Goal: Information Seeking & Learning: Learn about a topic

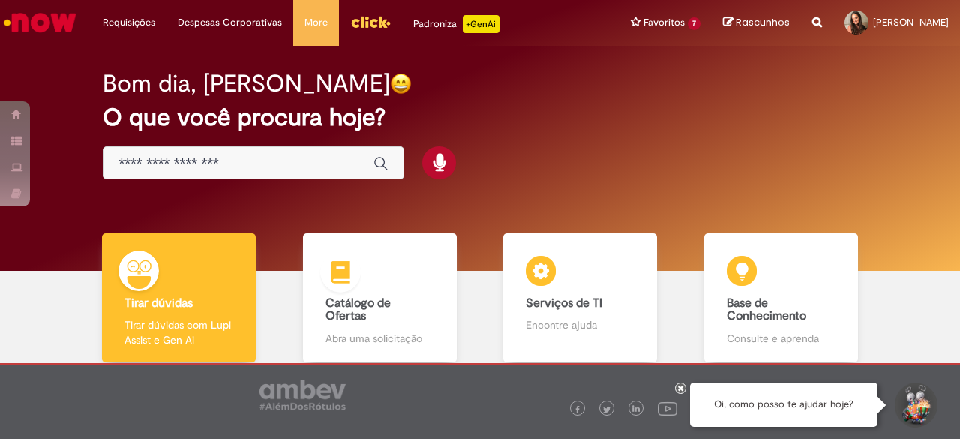
scroll to position [48, 0]
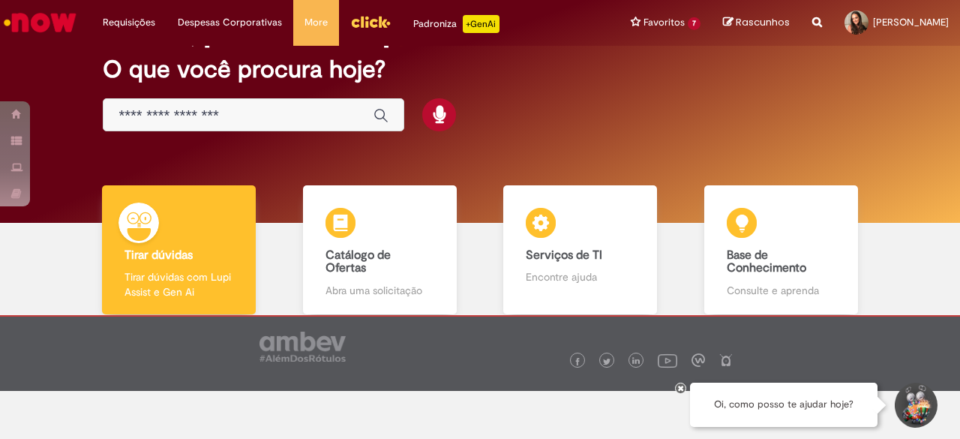
click at [679, 387] on icon at bounding box center [681, 388] width 6 height 8
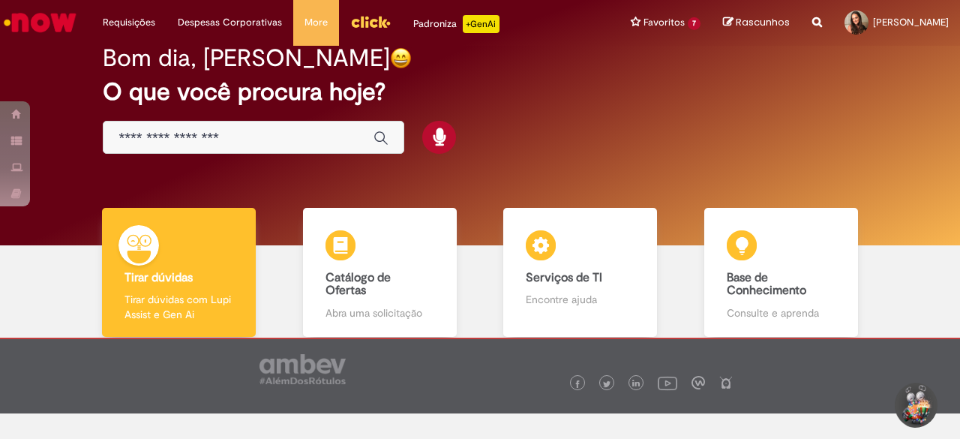
scroll to position [0, 0]
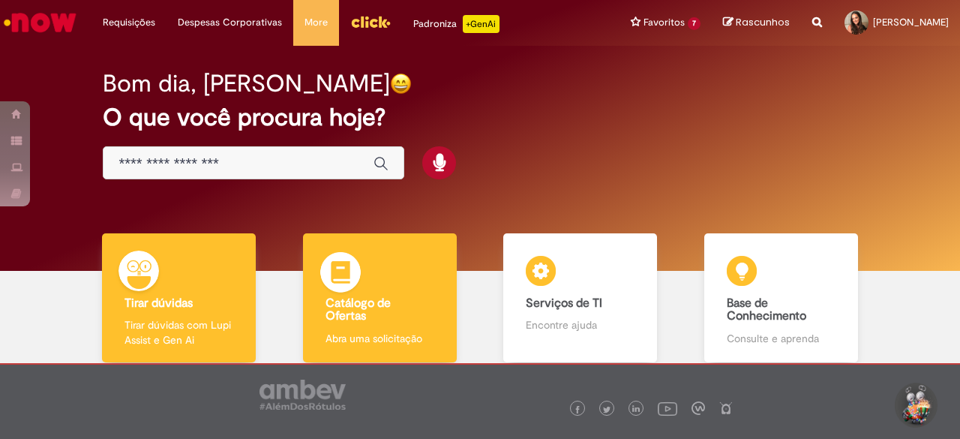
click at [374, 299] on b "Catálogo de Ofertas" at bounding box center [358, 310] width 65 height 29
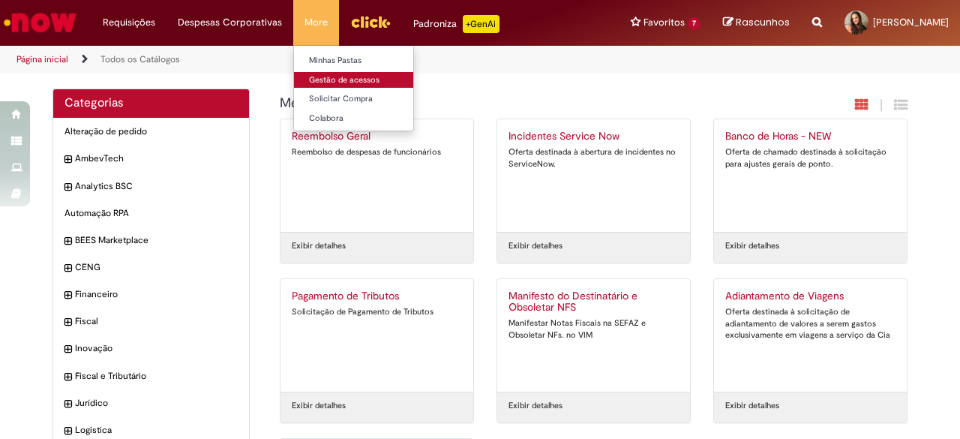
click at [352, 78] on link "Gestão de acessos" at bounding box center [376, 80] width 165 height 17
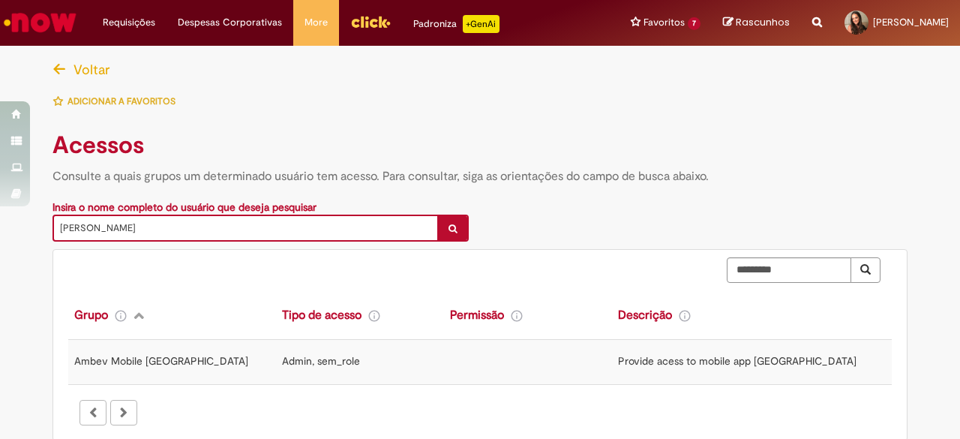
click at [38, 23] on img "Ir para a Homepage" at bounding box center [40, 23] width 77 height 30
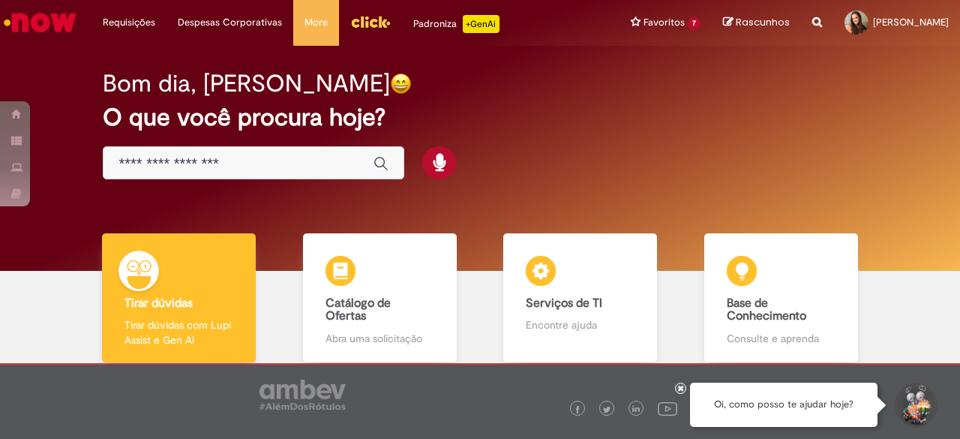
click at [679, 388] on icon at bounding box center [681, 388] width 6 height 8
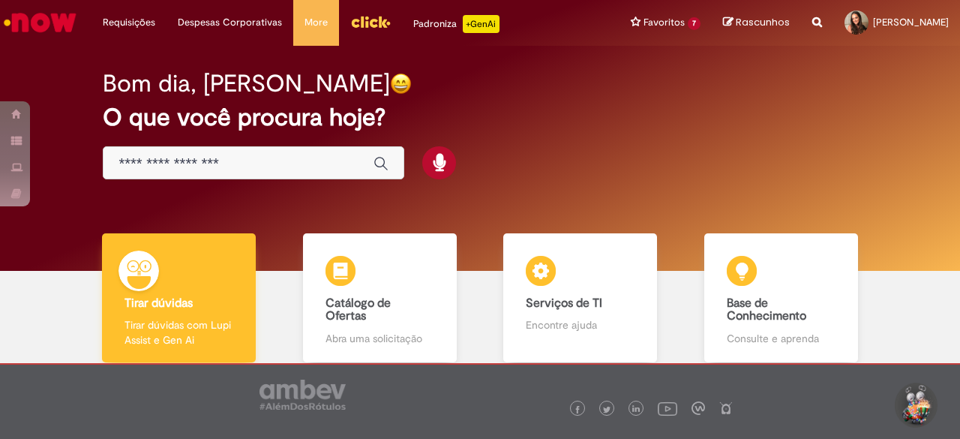
click at [221, 284] on div "Tirar dúvidas Tirar dúvidas Tirar dúvidas com Lupi Assist e Gen Ai" at bounding box center [179, 298] width 154 height 130
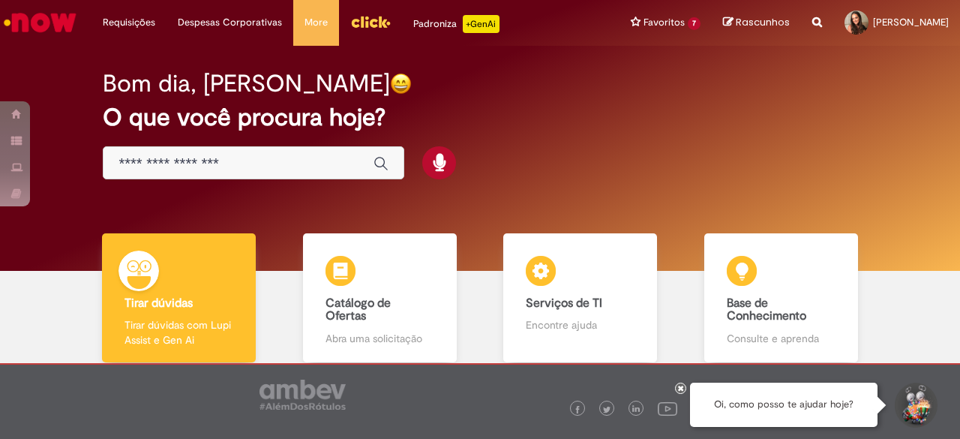
scroll to position [84, 0]
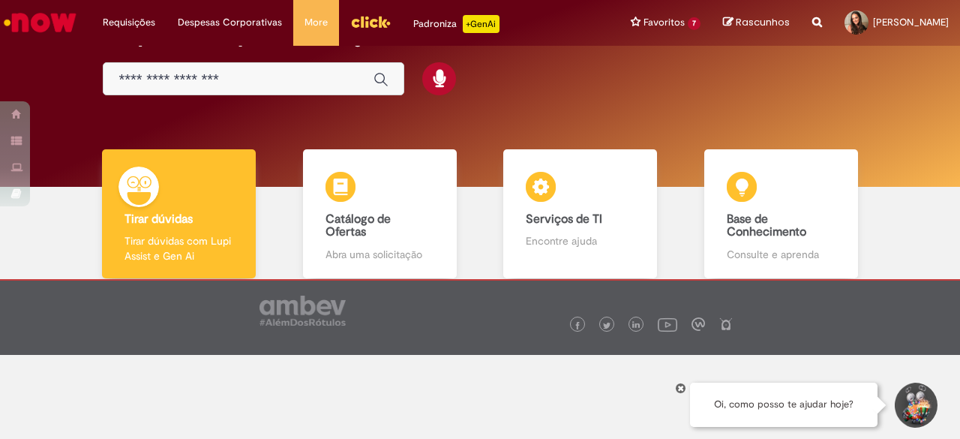
click at [680, 392] on div at bounding box center [680, 388] width 11 height 11
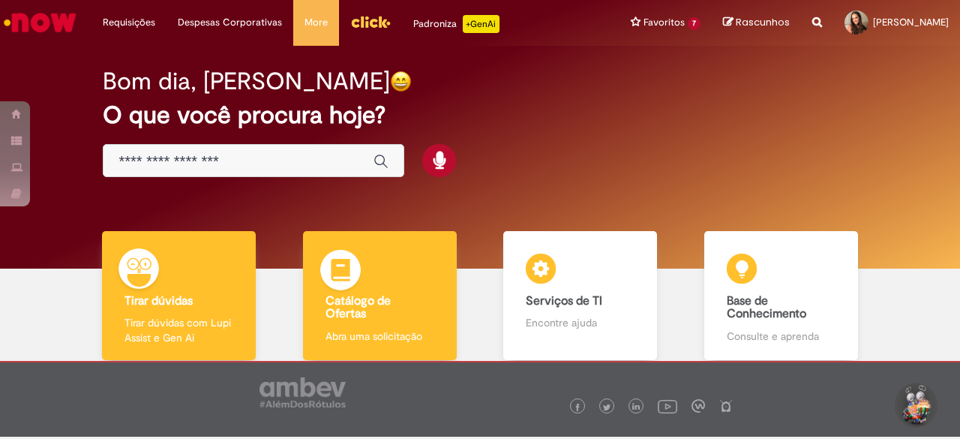
scroll to position [2, 0]
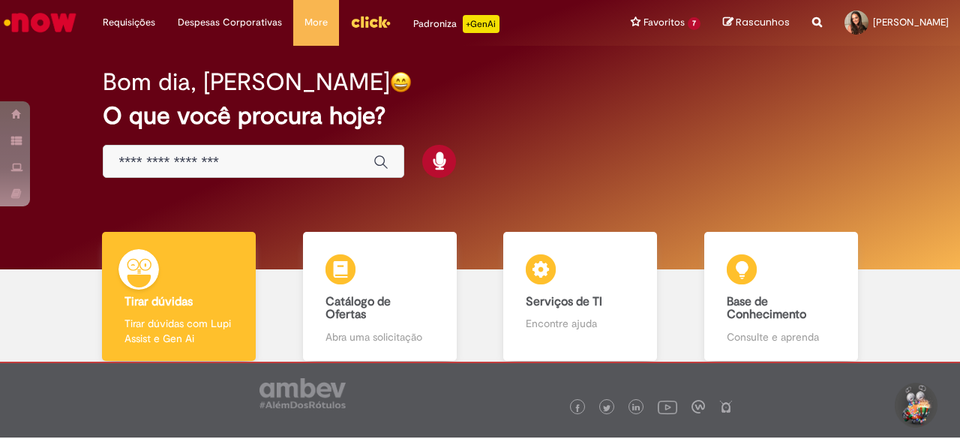
click at [192, 167] on input "Basta digitar aqui" at bounding box center [239, 162] width 240 height 17
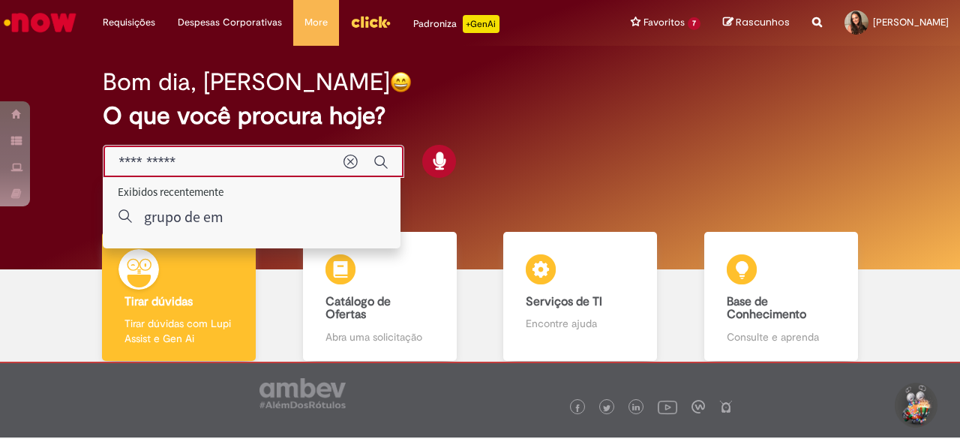
type input "********"
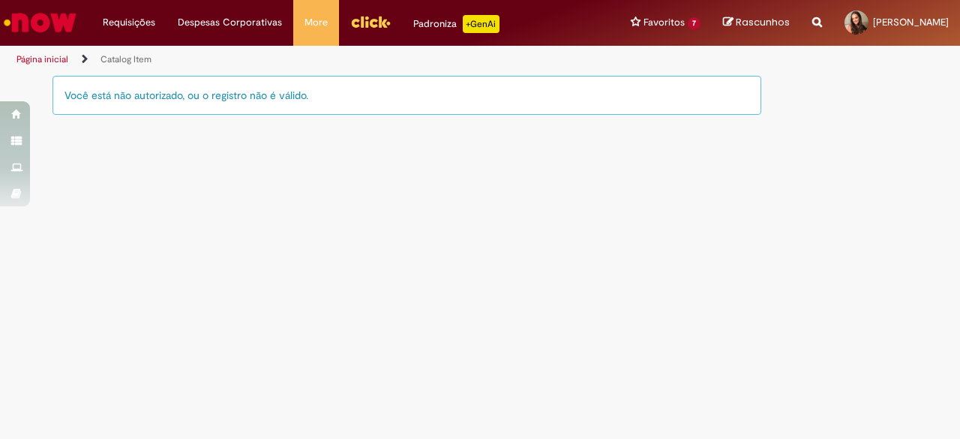
drag, startPoint x: 177, startPoint y: 94, endPoint x: 313, endPoint y: 103, distance: 136.1
click at [311, 101] on div "Você está não autorizado, ou o registro não é válido." at bounding box center [407, 95] width 709 height 39
click at [317, 139] on div "Você está não autorizado, ou o registro não é válido." at bounding box center [480, 126] width 878 height 101
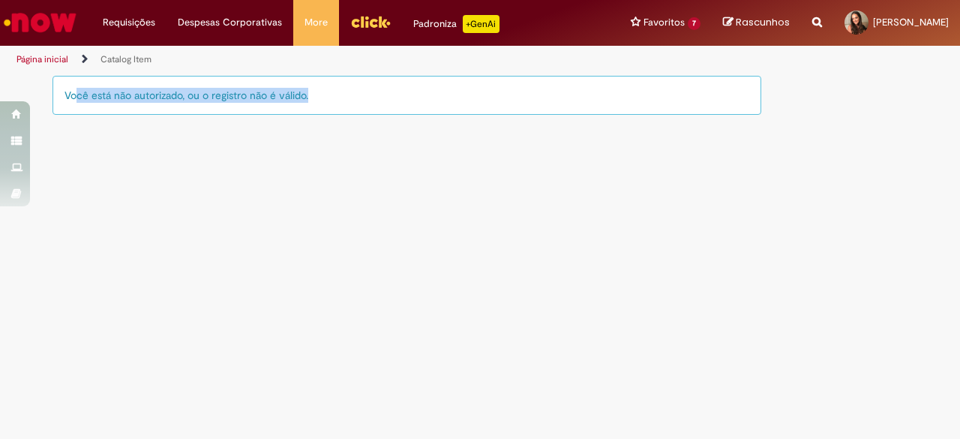
drag, startPoint x: 63, startPoint y: 94, endPoint x: 302, endPoint y: 94, distance: 238.6
click at [302, 94] on div "Você está não autorizado, ou o registro não é válido." at bounding box center [407, 95] width 709 height 39
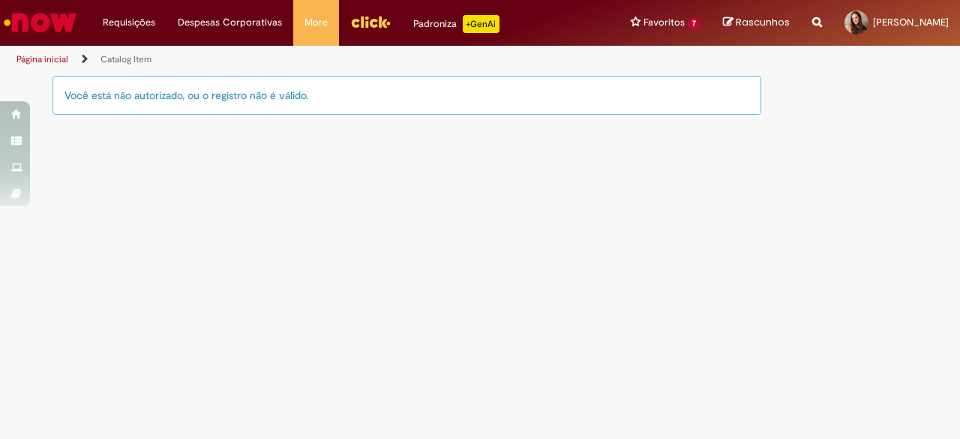
click at [331, 100] on div "Você está não autorizado, ou o registro não é válido." at bounding box center [407, 95] width 709 height 39
click at [35, 58] on link "Página inicial" at bounding box center [43, 59] width 52 height 12
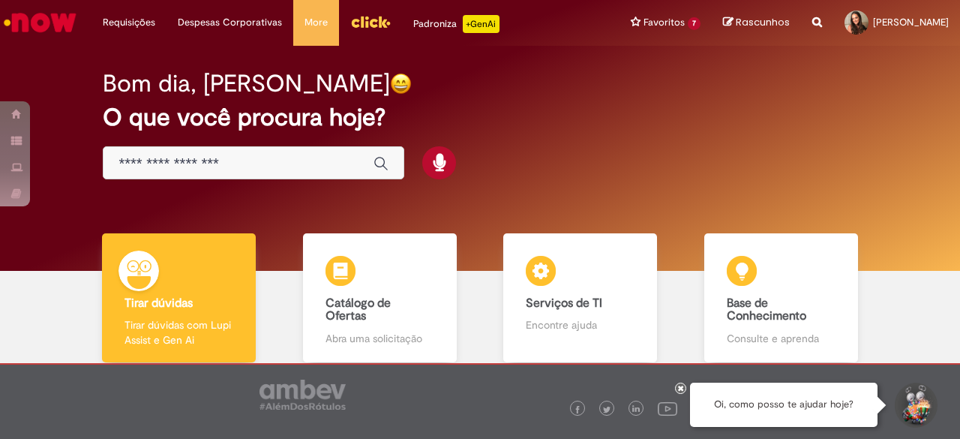
scroll to position [49, 0]
